Goal: Task Accomplishment & Management: Use online tool/utility

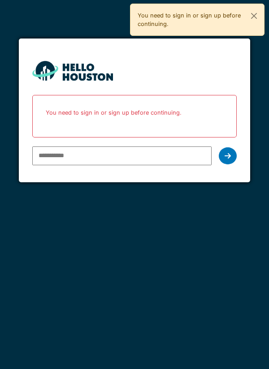
click at [85, 155] on input "email" at bounding box center [122, 155] width 180 height 19
type input "**********"
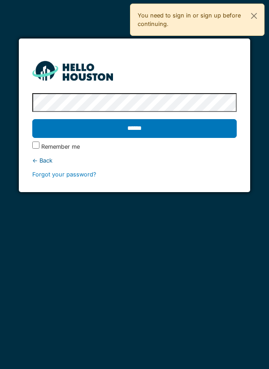
click at [161, 127] on input "******" at bounding box center [134, 128] width 205 height 19
